Goal: Task Accomplishment & Management: Use online tool/utility

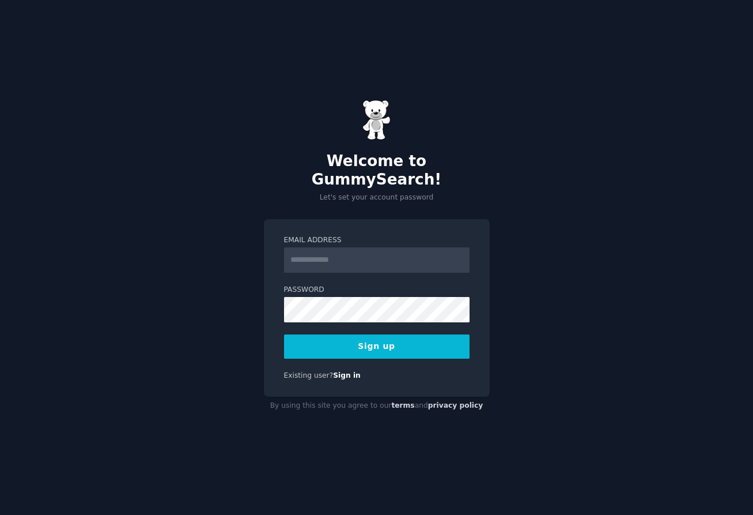
click at [361, 247] on input "Email Address" at bounding box center [377, 259] width 186 height 25
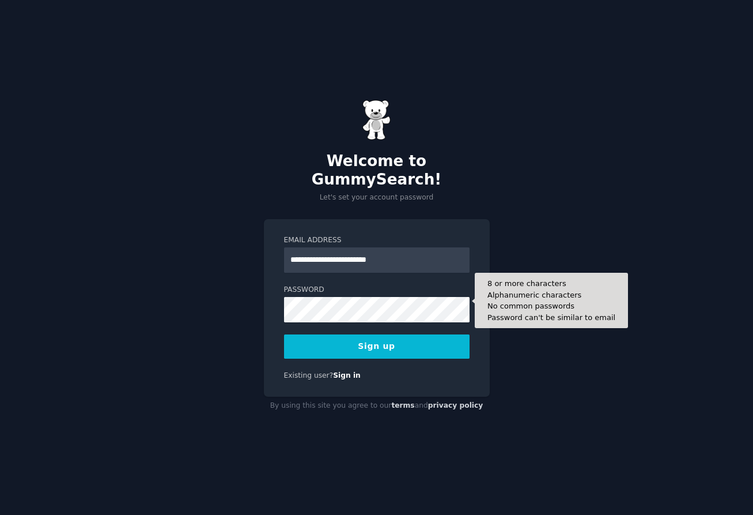
type input "**********"
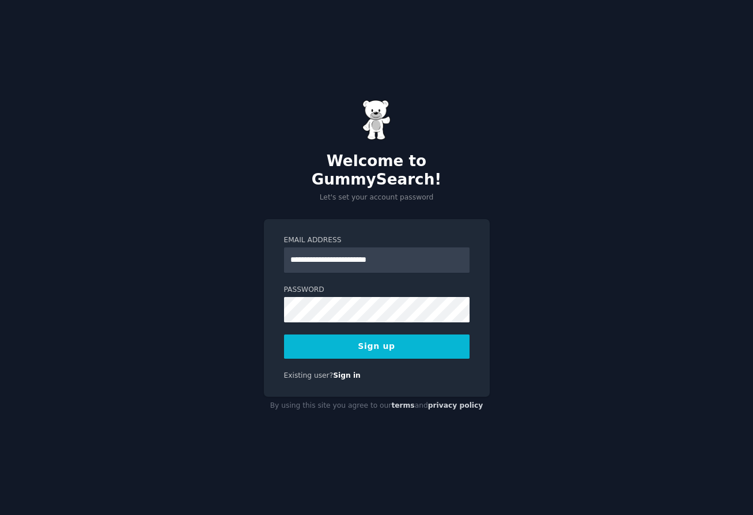
click at [404, 342] on button "Sign up" at bounding box center [377, 346] width 186 height 24
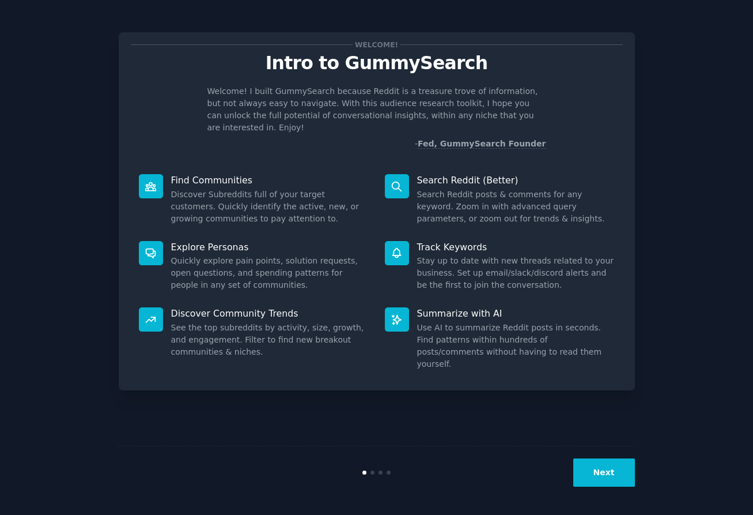
click at [600, 478] on button "Next" at bounding box center [604, 472] width 62 height 28
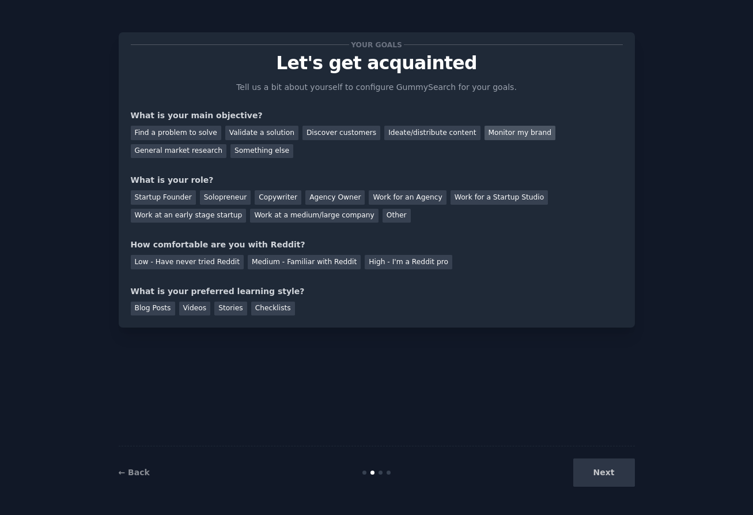
click at [485, 129] on div "Monitor my brand" at bounding box center [520, 133] width 71 height 14
click at [365, 260] on div "High - I'm a Reddit pro" at bounding box center [409, 262] width 88 height 14
click at [383, 217] on div "Other" at bounding box center [397, 216] width 28 height 14
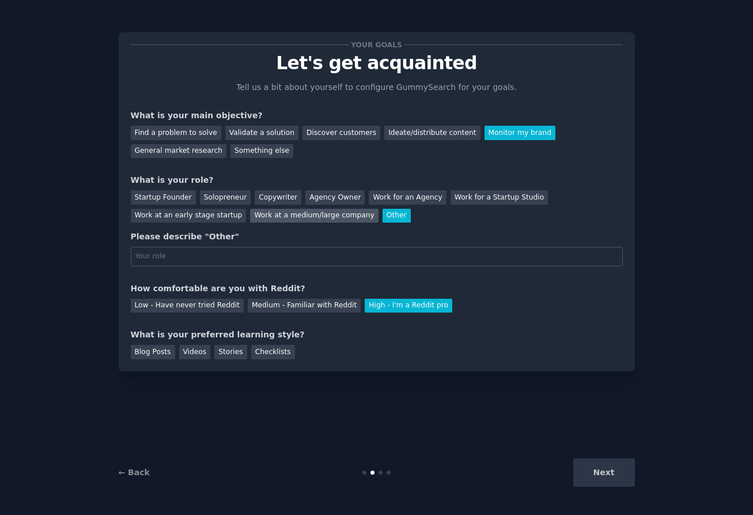
click at [289, 214] on div "Work at a medium/large company" at bounding box center [314, 216] width 128 height 14
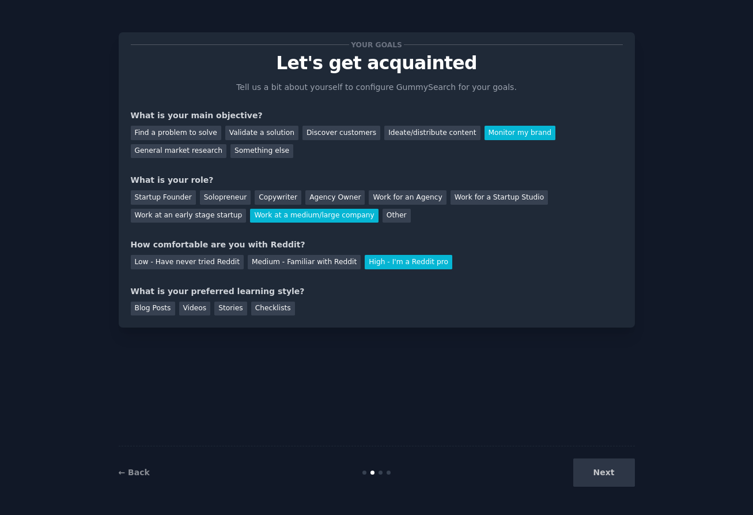
click at [596, 465] on div "Next" at bounding box center [549, 472] width 172 height 28
click at [255, 310] on div "Checklists" at bounding box center [273, 308] width 44 height 14
click at [611, 479] on button "Next" at bounding box center [604, 472] width 62 height 28
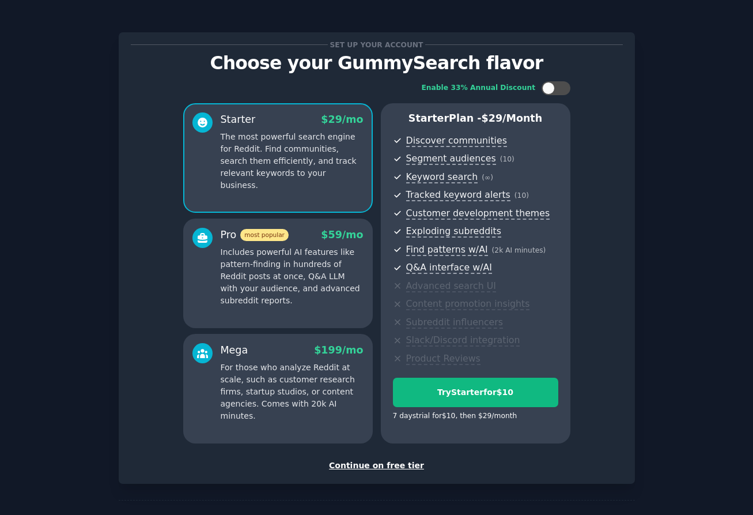
click at [386, 466] on div "Continue on free tier" at bounding box center [377, 465] width 492 height 12
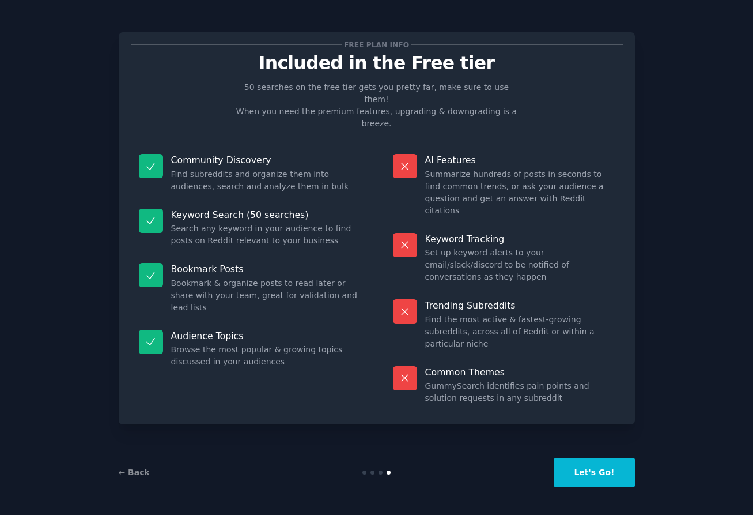
click at [591, 466] on button "Let's Go!" at bounding box center [594, 472] width 81 height 28
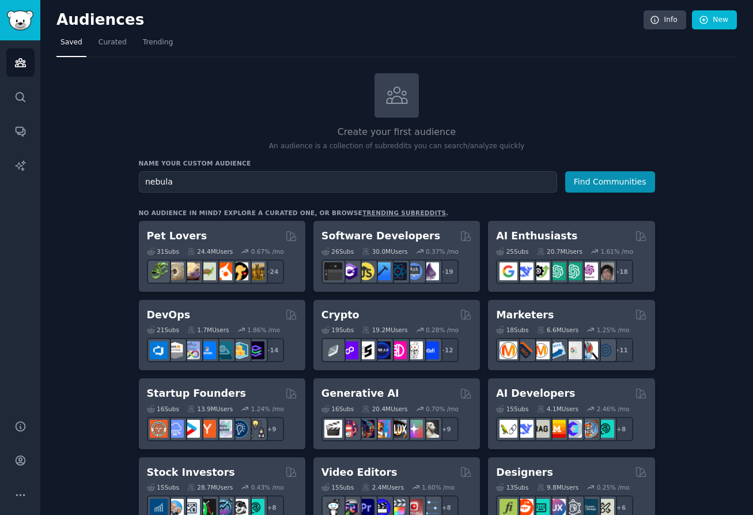
drag, startPoint x: 442, startPoint y: 177, endPoint x: 70, endPoint y: 161, distance: 372.0
type input "a"
type input "spirituality"
click at [614, 182] on button "Find Communities" at bounding box center [610, 181] width 90 height 21
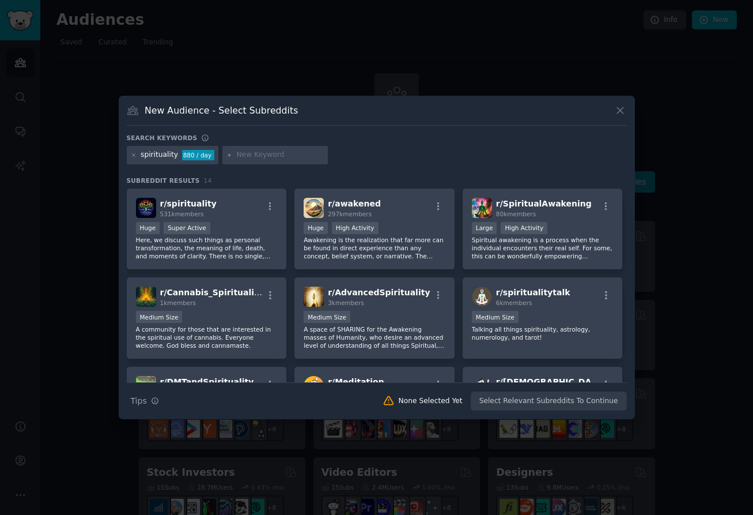
click at [264, 158] on input "text" at bounding box center [280, 155] width 88 height 10
type input "astrology"
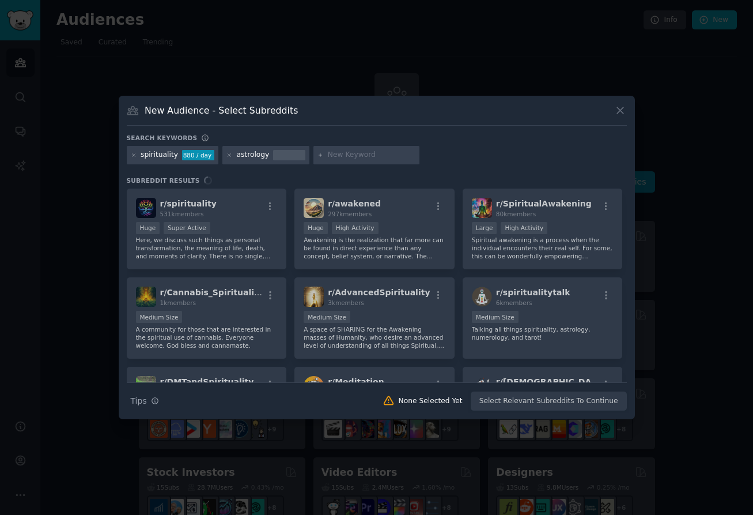
click at [360, 156] on input "text" at bounding box center [372, 155] width 88 height 10
type input "tarot"
click at [539, 144] on div "Search keywords" at bounding box center [377, 140] width 500 height 12
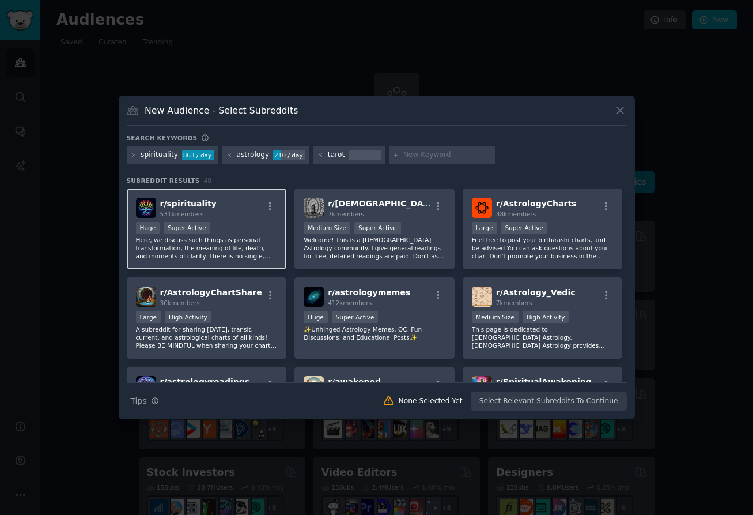
click at [250, 254] on p "Here, we discuss such things as personal transformation, the meaning of life, d…" at bounding box center [207, 248] width 142 height 24
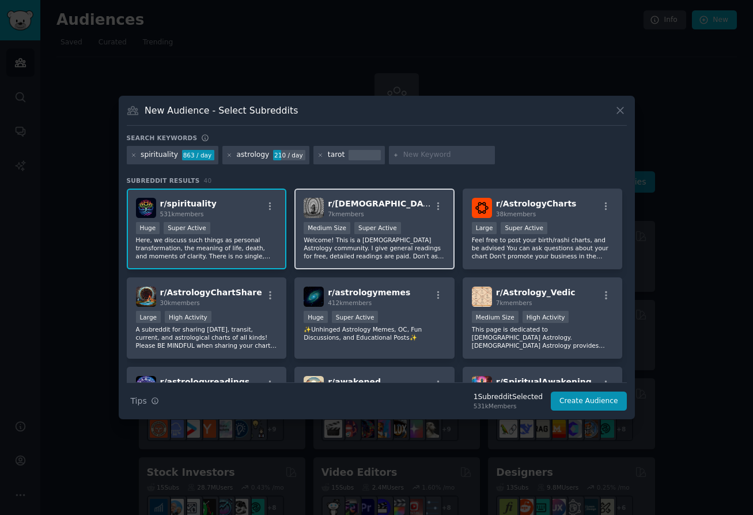
click at [435, 233] on div ">= 95th percentile for submissions / day Medium Size Super Active" at bounding box center [375, 229] width 142 height 14
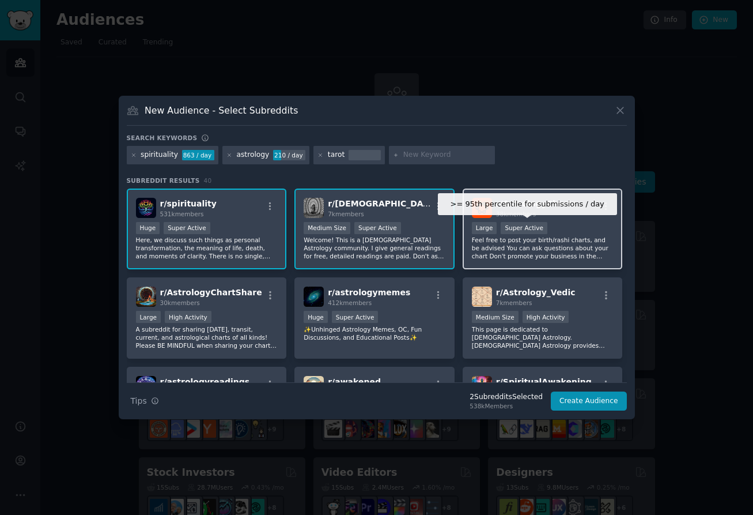
click at [541, 232] on div "Super Active" at bounding box center [524, 228] width 47 height 12
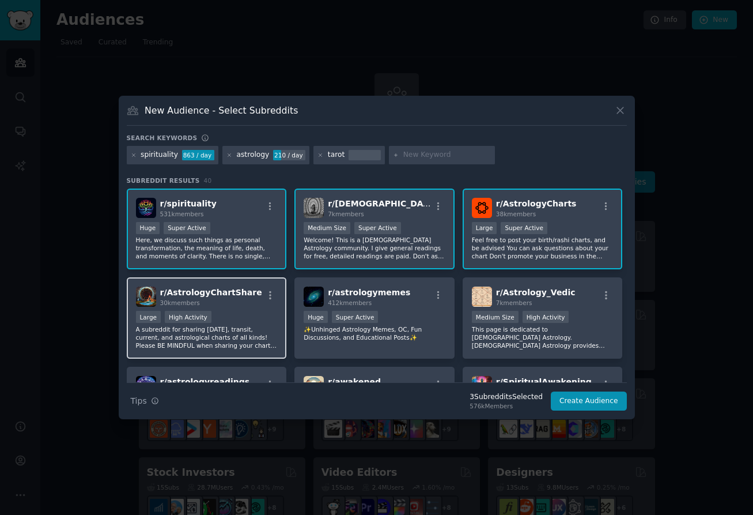
click at [226, 327] on p "A subreddit for sharing [DATE], transit, current, and astrological charts of al…" at bounding box center [207, 337] width 142 height 24
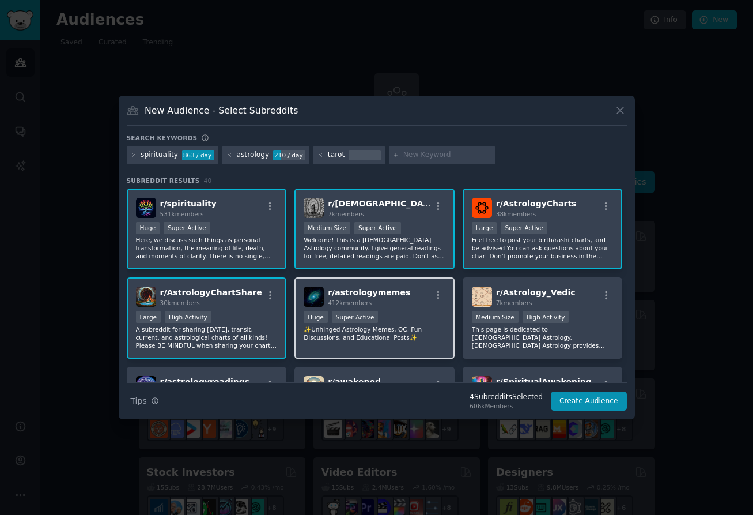
click at [397, 327] on p "✨Unhinged Astrology Memes, OC, Fun Discussions, and Educational Posts✨" at bounding box center [375, 333] width 142 height 16
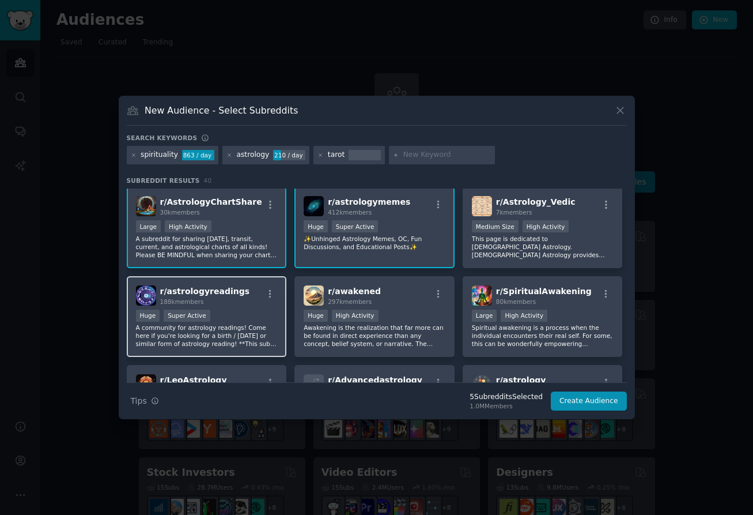
scroll to position [99, 0]
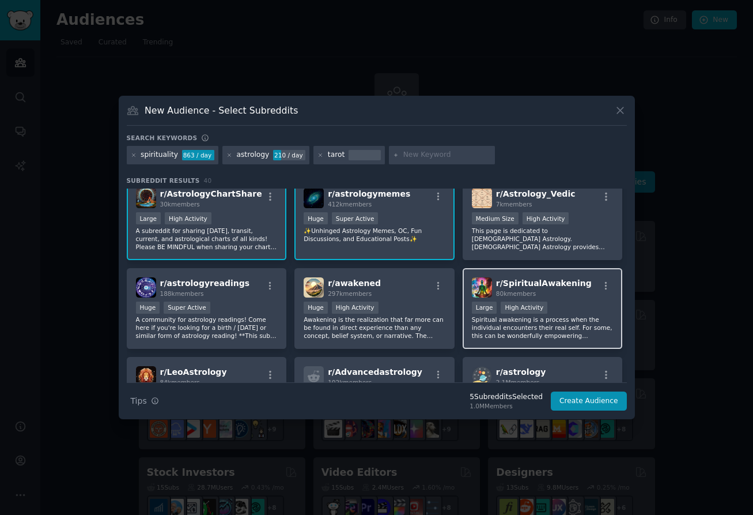
click at [463, 297] on div "r/ SpiritualAwakening 80k members Large High Activity Spiritual awakening is a …" at bounding box center [543, 308] width 160 height 81
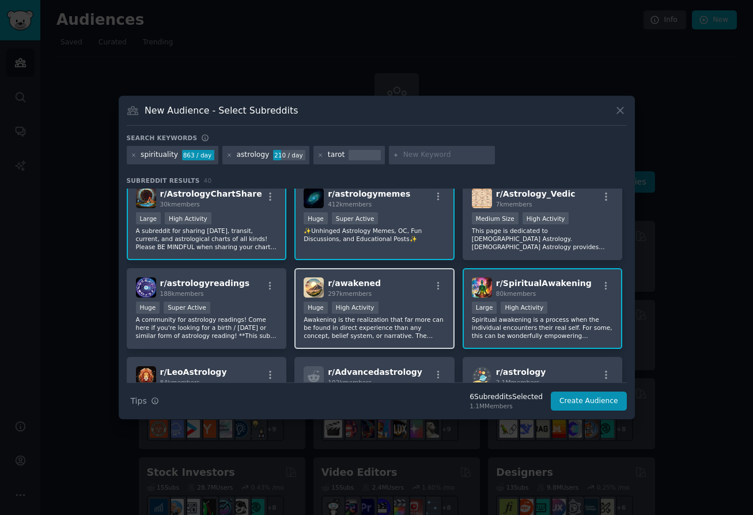
click at [436, 304] on div ">= 80th percentile for submissions / day Huge High Activity" at bounding box center [375, 308] width 142 height 14
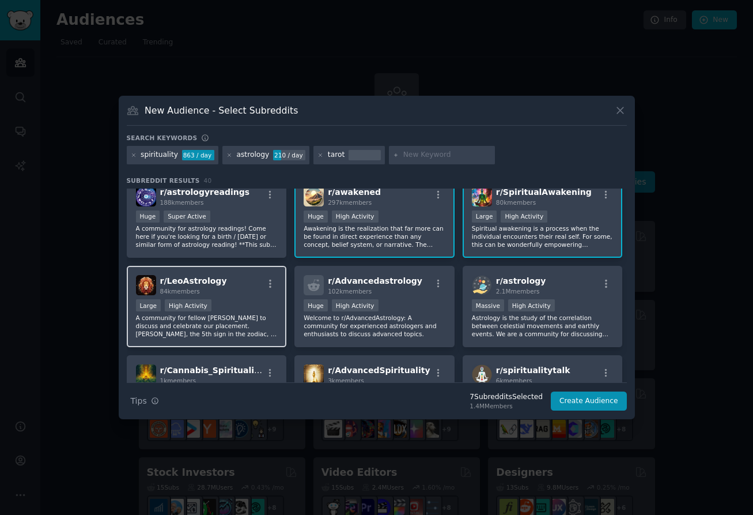
scroll to position [190, 0]
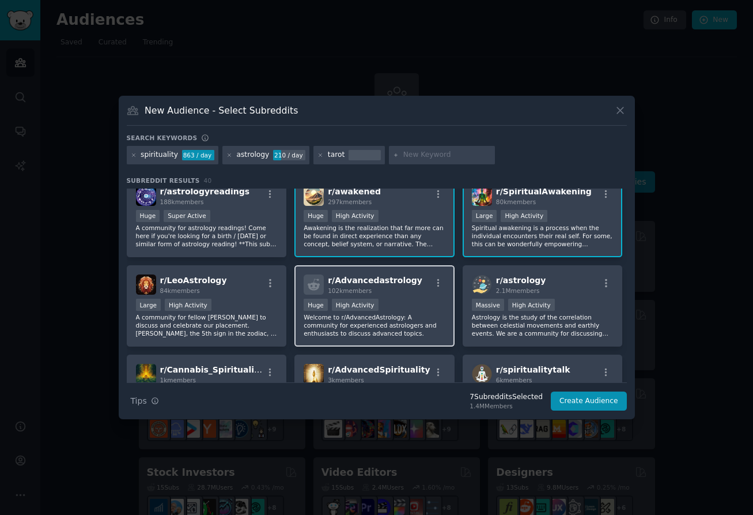
click at [424, 325] on p "Welcome to r/AdvancedAstrology: A community for experienced astrologers and ent…" at bounding box center [375, 325] width 142 height 24
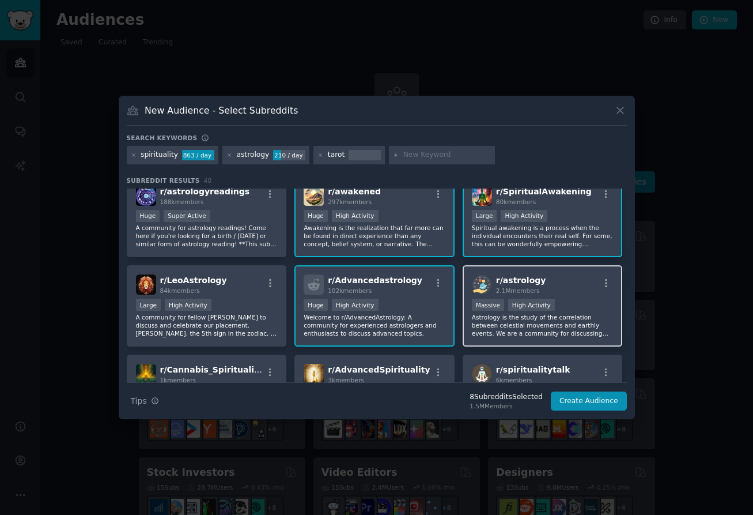
click at [510, 323] on p "Astrology is the study of the correlation between celestial movements and earth…" at bounding box center [543, 325] width 142 height 24
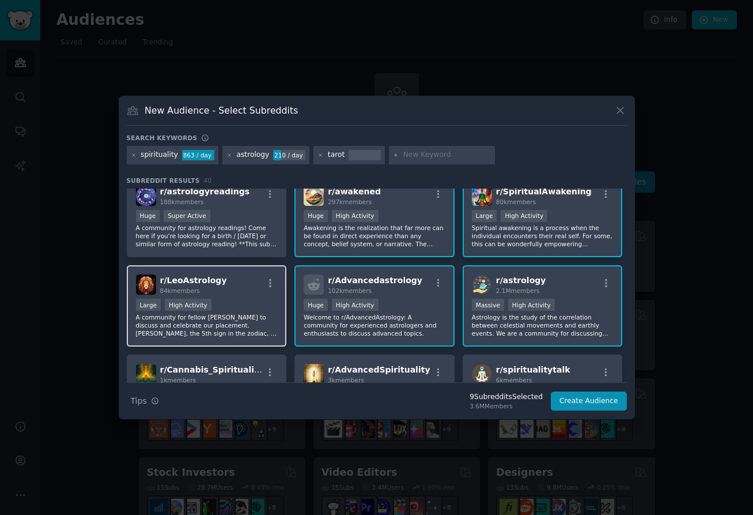
click at [235, 319] on p "A community for fellow [PERSON_NAME] to discuss and celebrate our placement. [P…" at bounding box center [207, 325] width 142 height 24
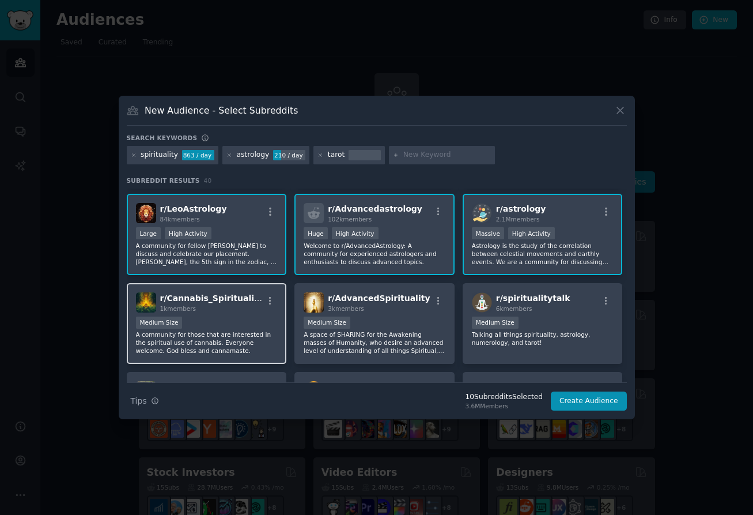
scroll to position [276, 0]
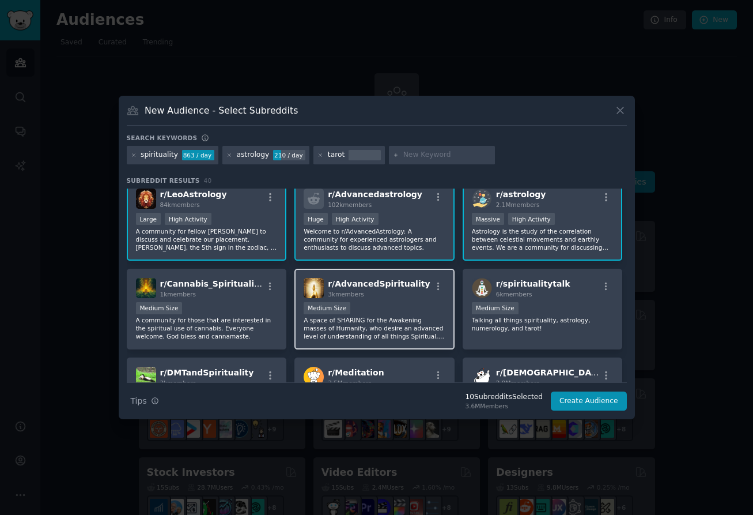
click at [386, 305] on div "Medium Size" at bounding box center [375, 309] width 142 height 14
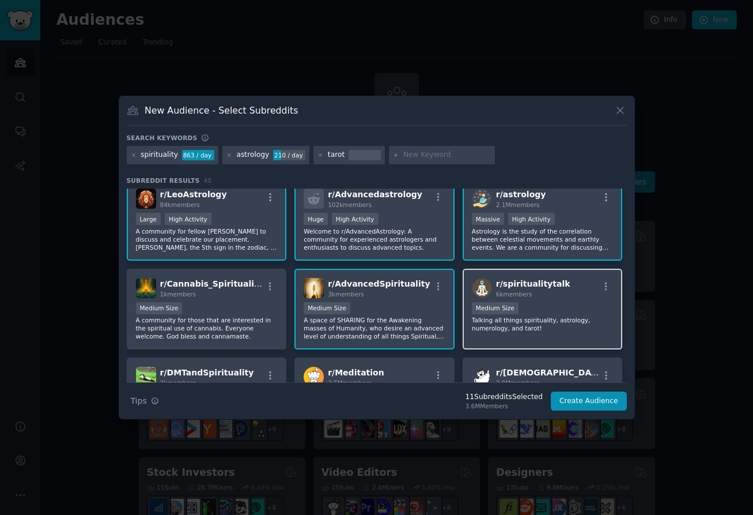
click at [530, 305] on div "1000 - 10,000 members Medium Size" at bounding box center [543, 309] width 142 height 14
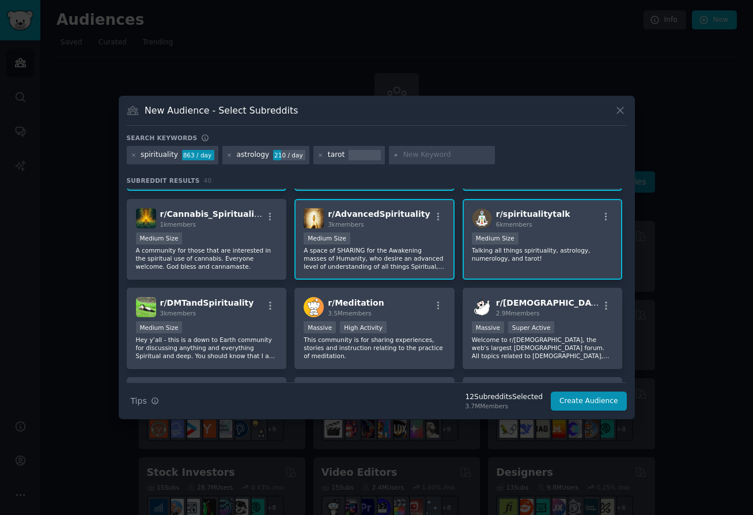
scroll to position [347, 0]
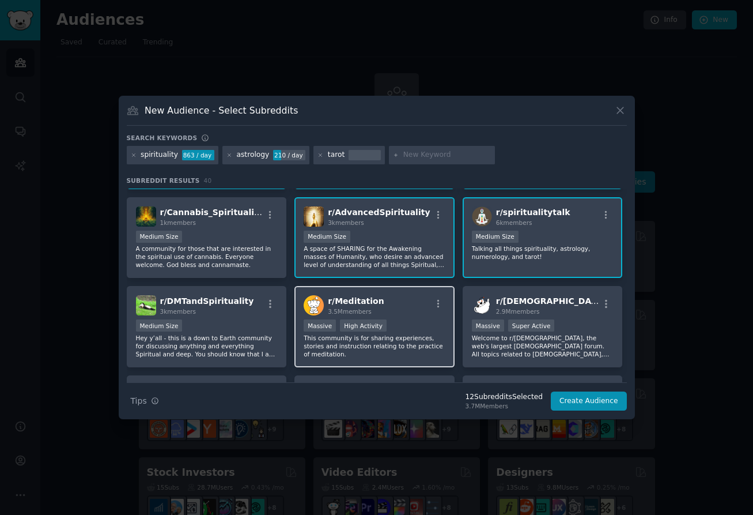
click at [401, 298] on div "r/ Meditation 3.5M members" at bounding box center [375, 305] width 142 height 20
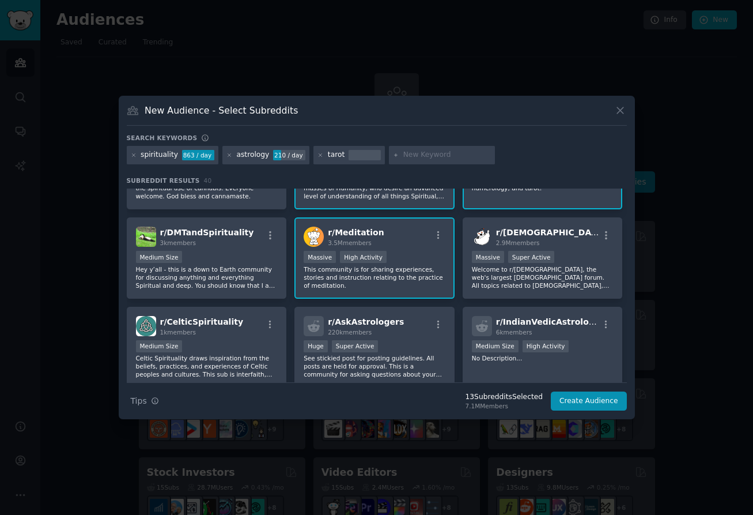
scroll to position [418, 0]
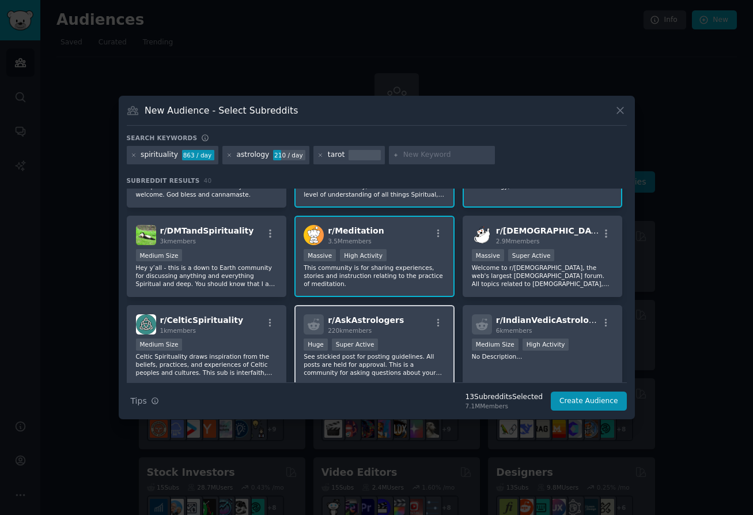
click at [411, 344] on div "Huge Super Active" at bounding box center [375, 345] width 142 height 14
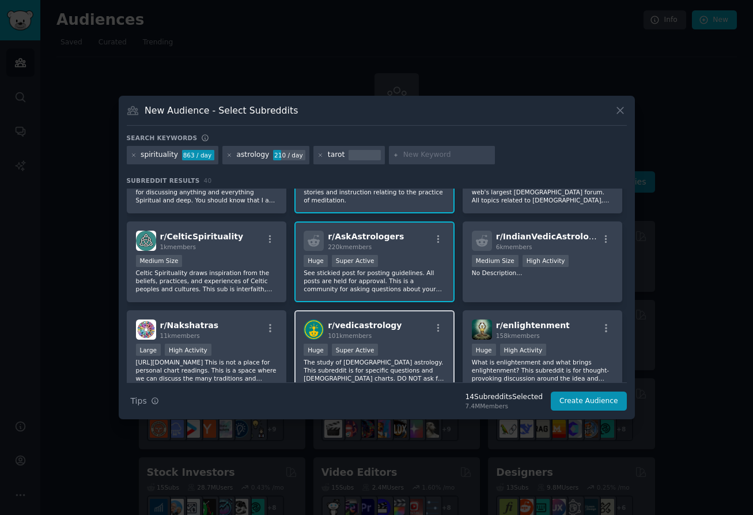
scroll to position [545, 0]
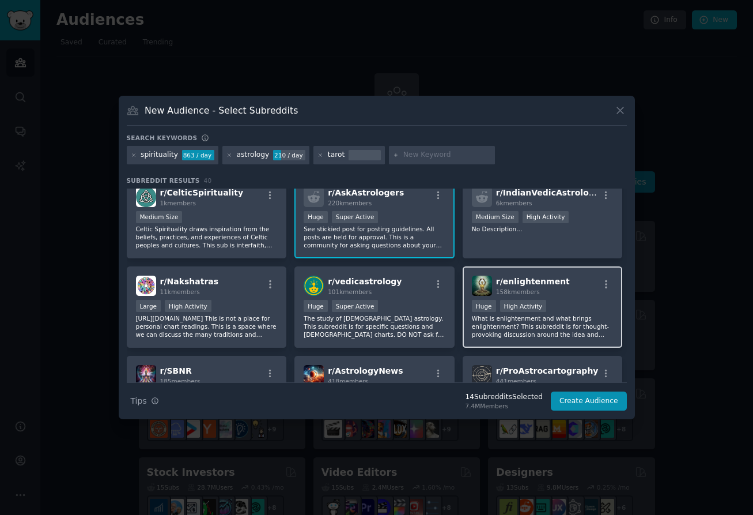
click at [564, 294] on div "r/ enlightenment 158k members" at bounding box center [543, 285] width 142 height 20
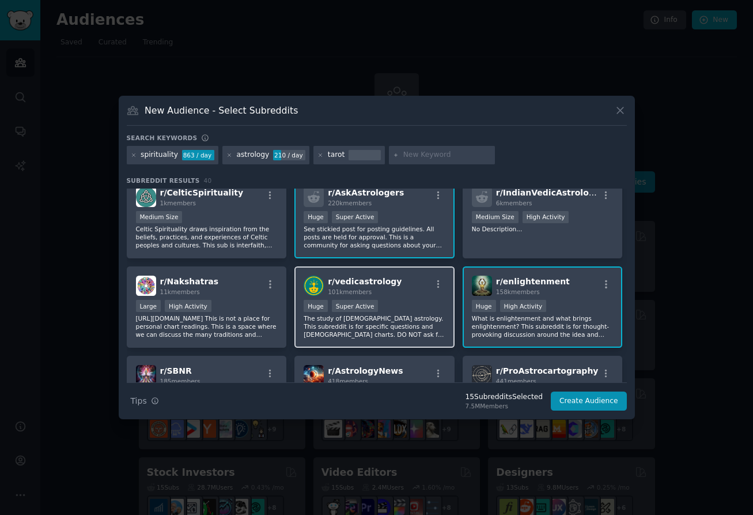
scroll to position [657, 0]
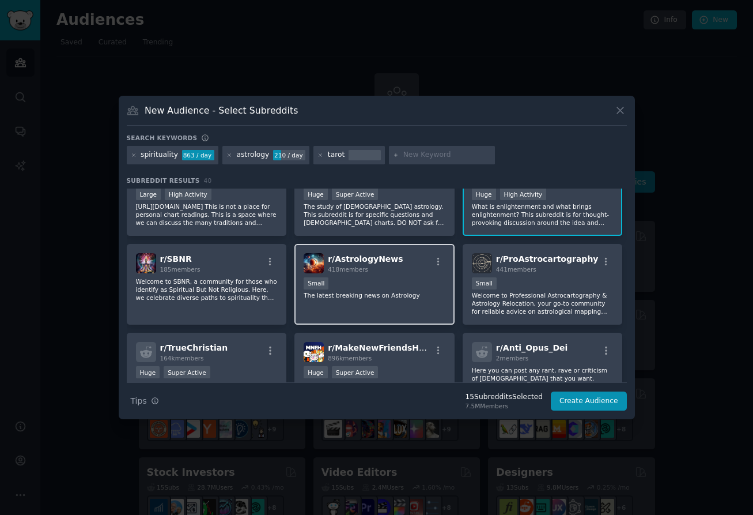
click at [414, 293] on p "The latest breaking news on Astrology" at bounding box center [375, 295] width 142 height 8
click at [579, 400] on button "Create Audience" at bounding box center [589, 401] width 76 height 20
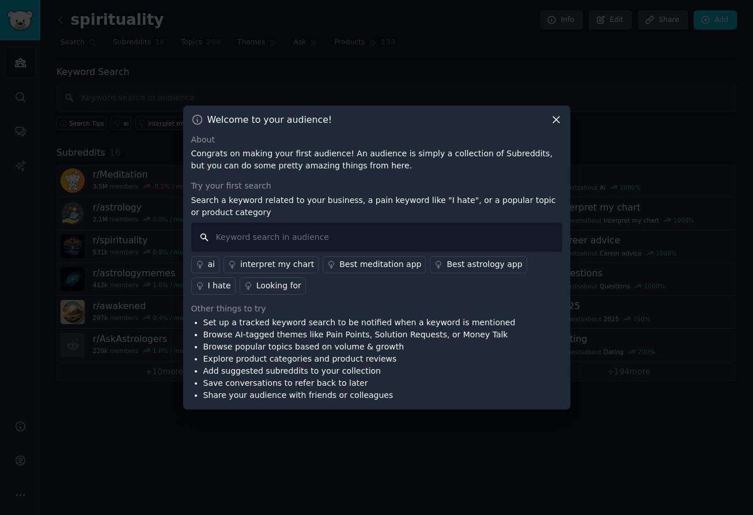
click at [430, 239] on input "text" at bounding box center [376, 236] width 371 height 29
type input "nebula app reviews"
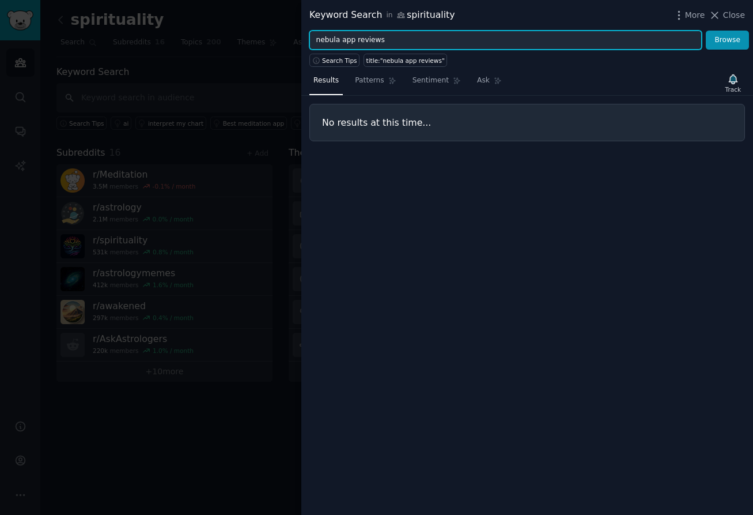
click at [391, 37] on input "nebula app reviews" at bounding box center [505, 41] width 392 height 20
drag, startPoint x: 379, startPoint y: 43, endPoint x: 345, endPoint y: 43, distance: 34.6
click at [345, 43] on input "nebula app reviews" at bounding box center [505, 41] width 392 height 20
click at [359, 43] on input "nebula app reviews" at bounding box center [505, 41] width 392 height 20
drag, startPoint x: 355, startPoint y: 43, endPoint x: 401, endPoint y: 43, distance: 46.1
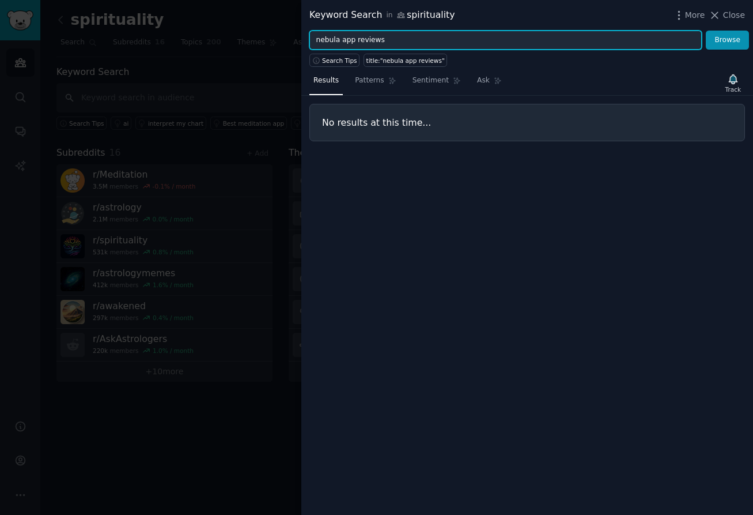
click at [401, 43] on input "nebula app reviews" at bounding box center [505, 41] width 392 height 20
click at [706, 31] on button "Browse" at bounding box center [727, 41] width 43 height 20
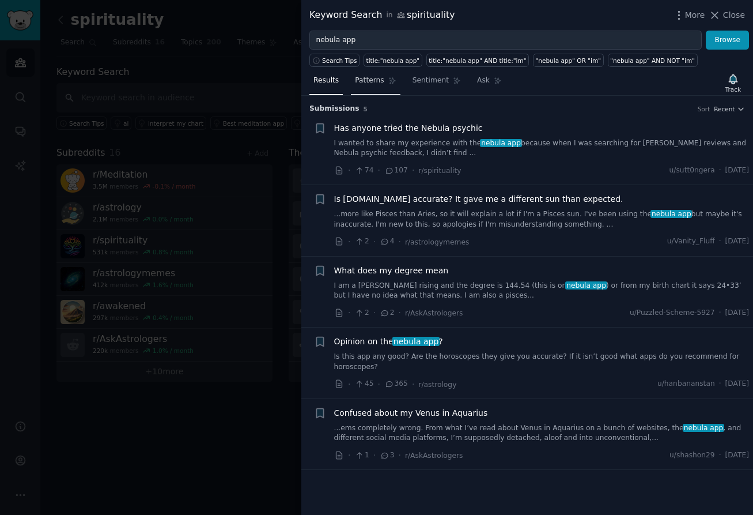
click at [376, 86] on link "Patterns" at bounding box center [375, 83] width 49 height 24
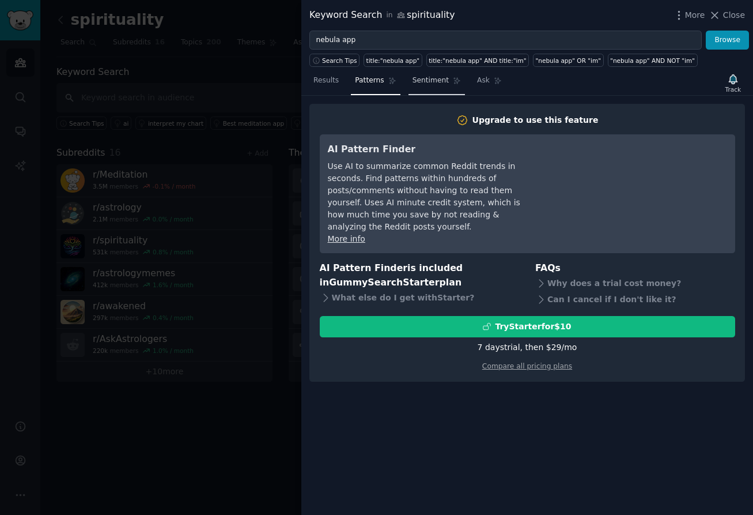
click at [417, 82] on span "Sentiment" at bounding box center [431, 80] width 36 height 10
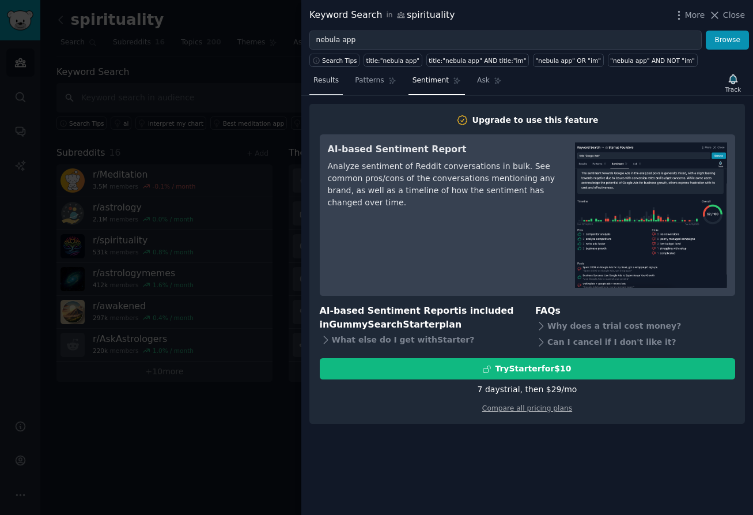
click at [330, 83] on span "Results" at bounding box center [325, 80] width 25 height 10
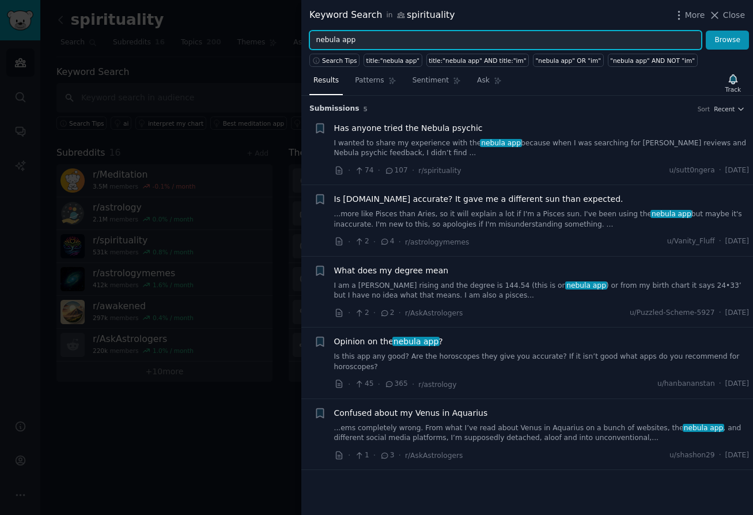
click at [371, 43] on input "nebula app" at bounding box center [505, 41] width 392 height 20
type input "nebula"
click at [706, 31] on button "Browse" at bounding box center [727, 41] width 43 height 20
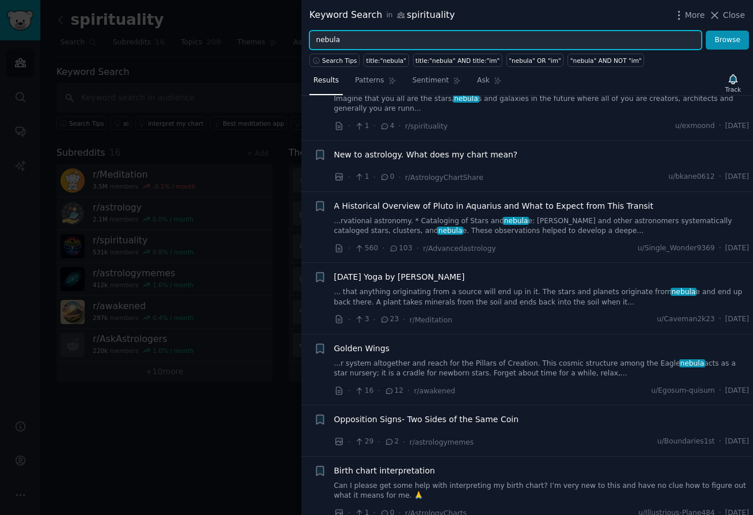
scroll to position [1691, 0]
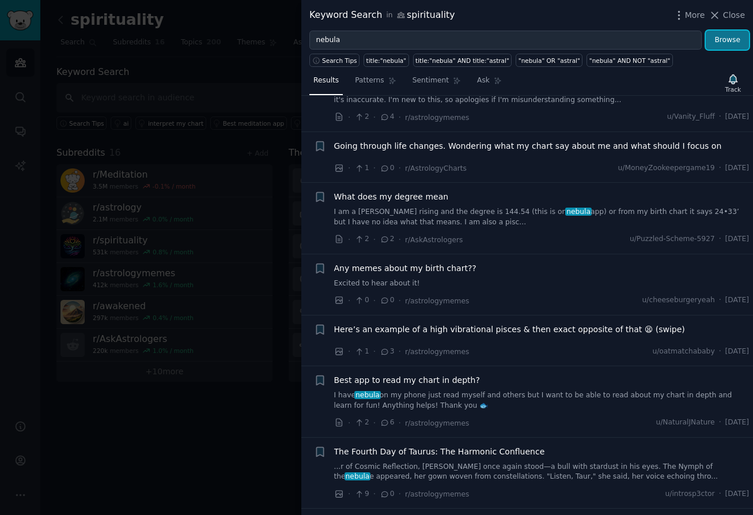
click at [724, 43] on button "Browse" at bounding box center [727, 41] width 43 height 20
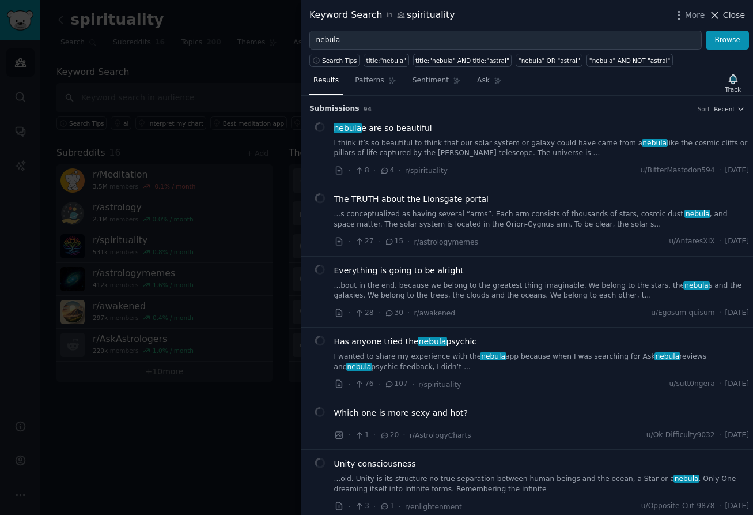
click at [724, 14] on span "Close" at bounding box center [734, 15] width 22 height 12
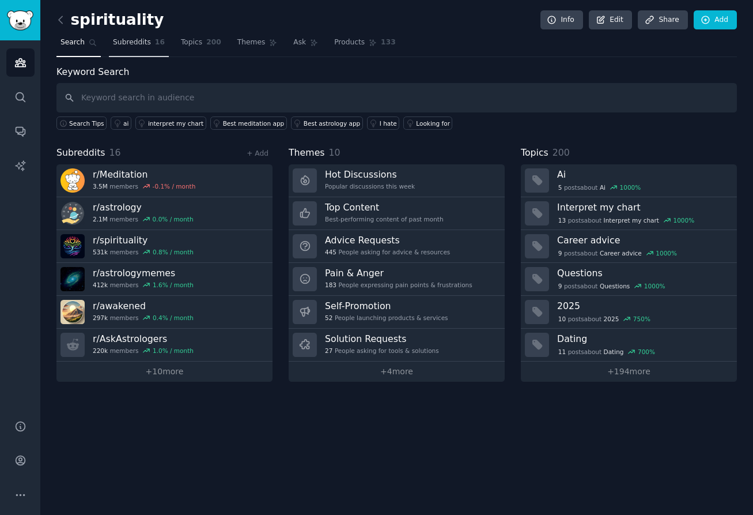
click at [143, 48] on link "Subreddits 16" at bounding box center [139, 45] width 60 height 24
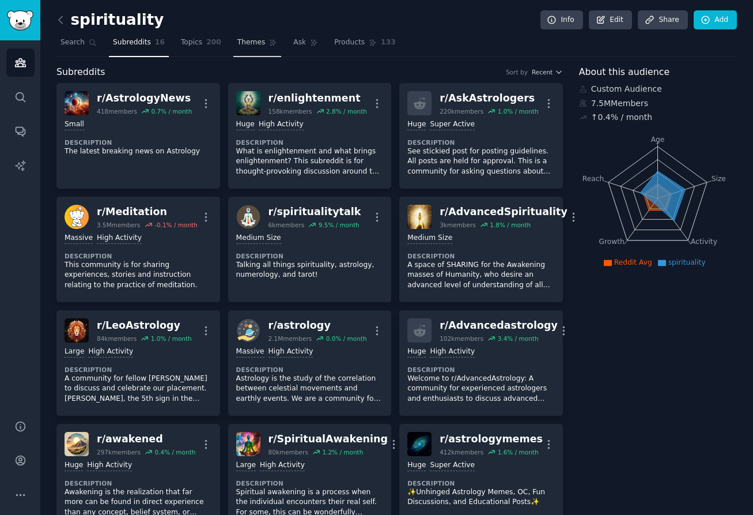
click at [201, 47] on link "Topics 200" at bounding box center [201, 45] width 48 height 24
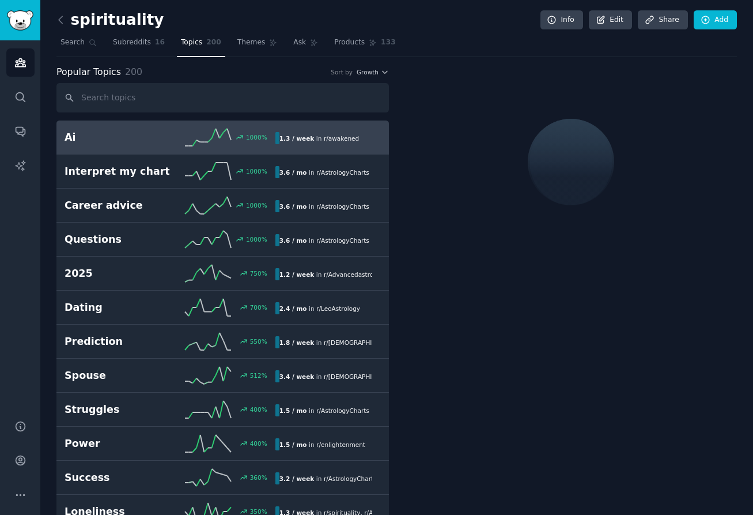
click at [207, 103] on input "text" at bounding box center [222, 97] width 332 height 29
click at [163, 99] on input "nebu" at bounding box center [222, 97] width 332 height 29
click at [150, 97] on input "nebu" at bounding box center [222, 97] width 332 height 29
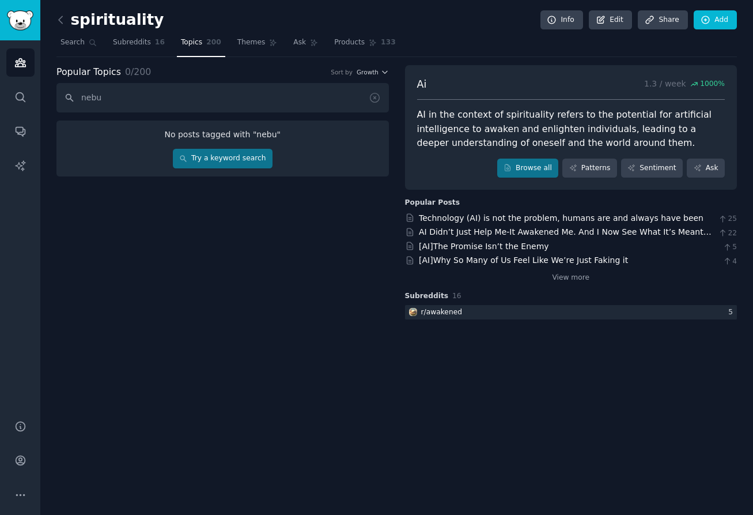
click at [150, 97] on input "nebu" at bounding box center [222, 97] width 332 height 29
type input "nebula"
click at [224, 154] on link "Try a keyword search" at bounding box center [223, 159] width 100 height 20
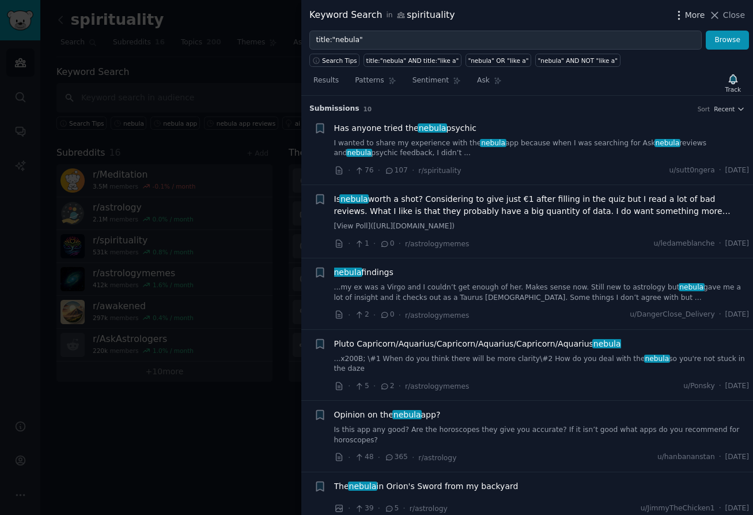
click at [699, 14] on span "More" at bounding box center [695, 15] width 20 height 12
click at [731, 17] on span "Close" at bounding box center [734, 15] width 22 height 12
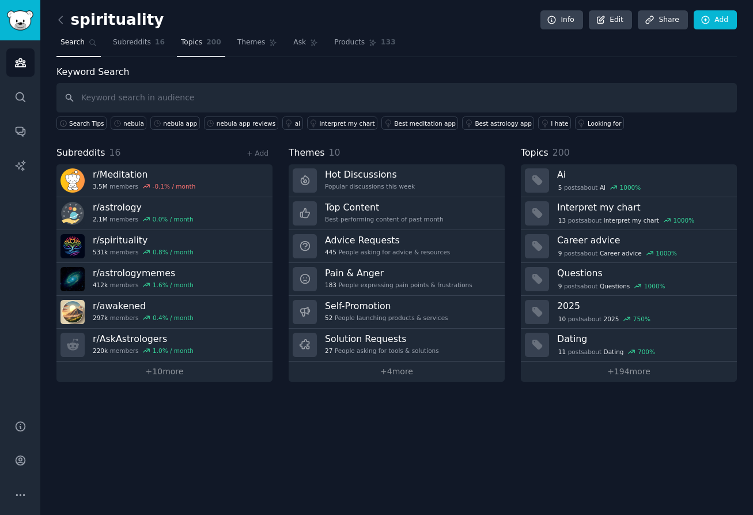
click at [177, 44] on link "Topics 200" at bounding box center [201, 45] width 48 height 24
click at [190, 44] on span "Topics" at bounding box center [191, 42] width 21 height 10
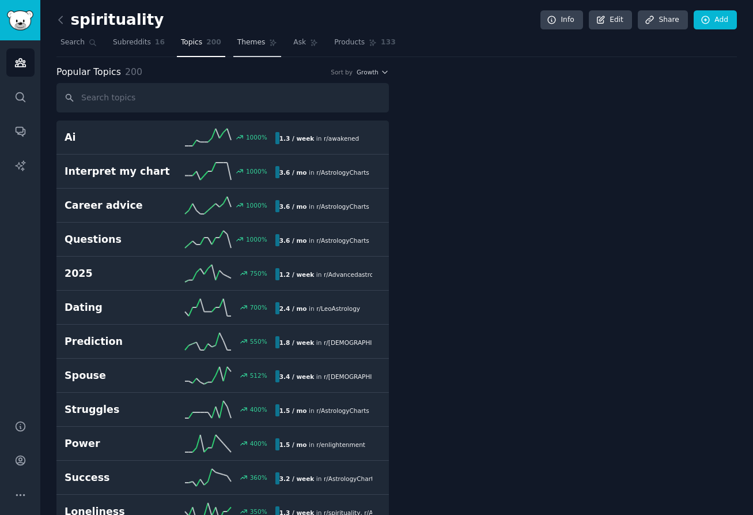
click at [251, 47] on span "Themes" at bounding box center [251, 42] width 28 height 10
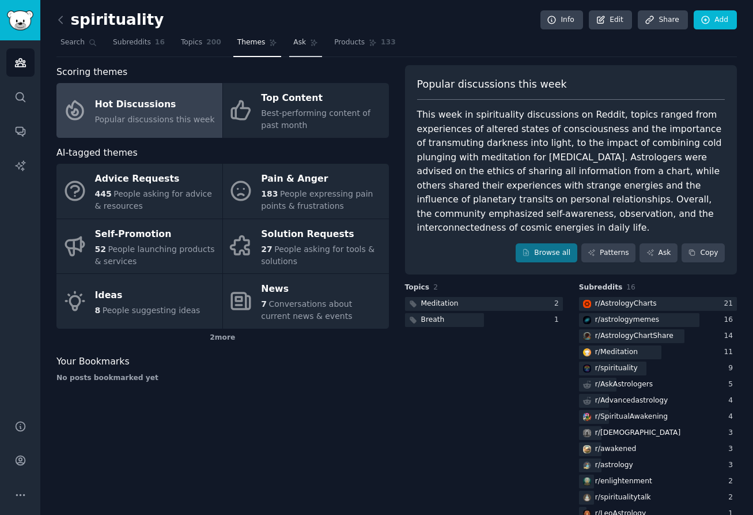
click at [298, 48] on link "Ask" at bounding box center [305, 45] width 33 height 24
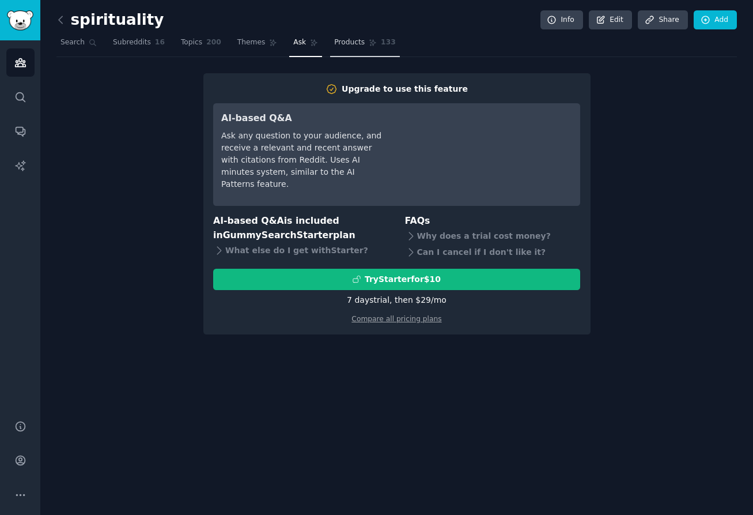
click at [336, 42] on span "Products" at bounding box center [349, 42] width 31 height 10
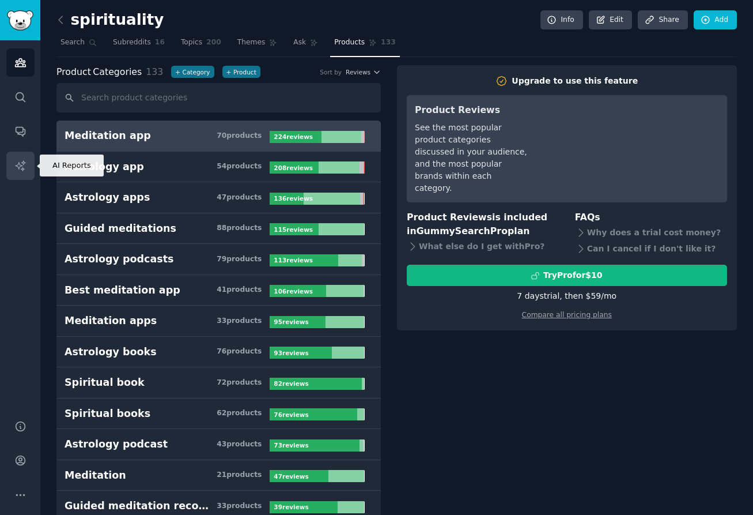
click at [23, 165] on icon "Sidebar" at bounding box center [20, 166] width 12 height 12
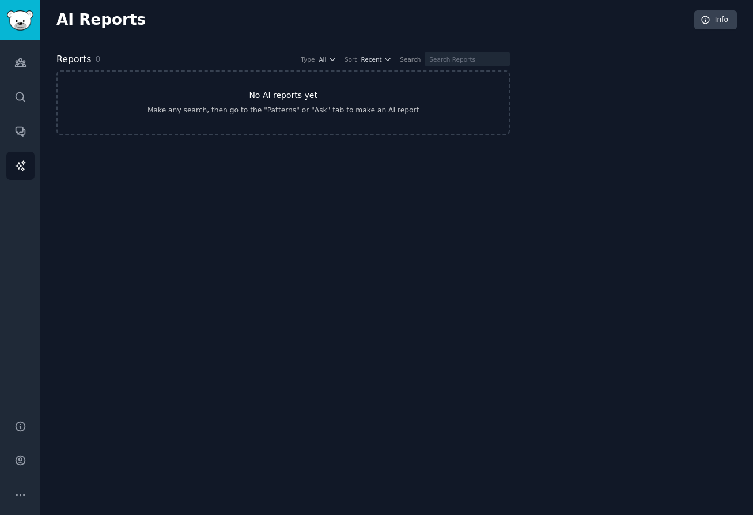
click at [282, 89] on h3 "No AI reports yet" at bounding box center [283, 95] width 69 height 12
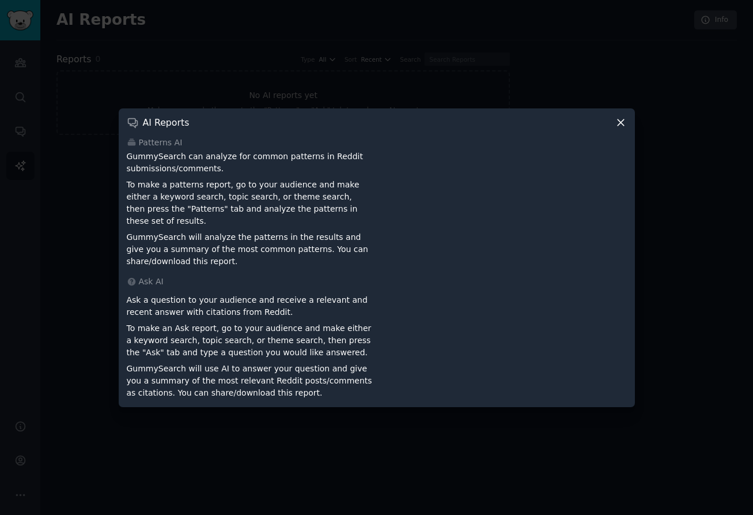
click at [621, 129] on icon at bounding box center [621, 122] width 12 height 12
